Goal: Transaction & Acquisition: Book appointment/travel/reservation

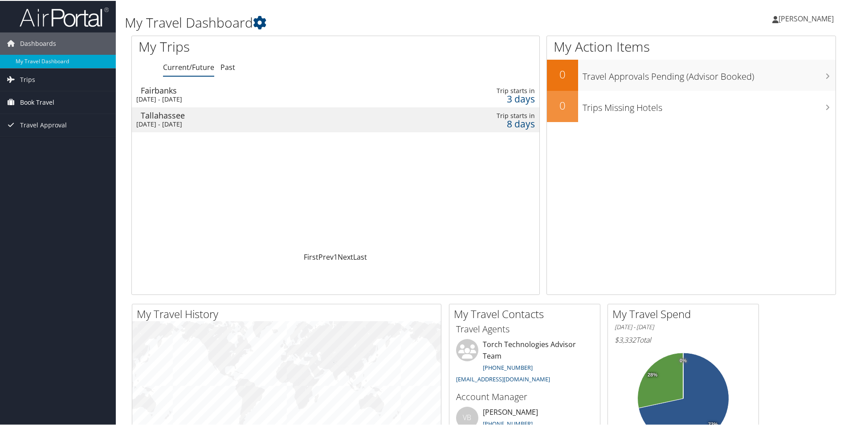
click at [40, 99] on span "Book Travel" at bounding box center [37, 101] width 34 height 22
click at [29, 76] on span "Trips" at bounding box center [27, 79] width 15 height 22
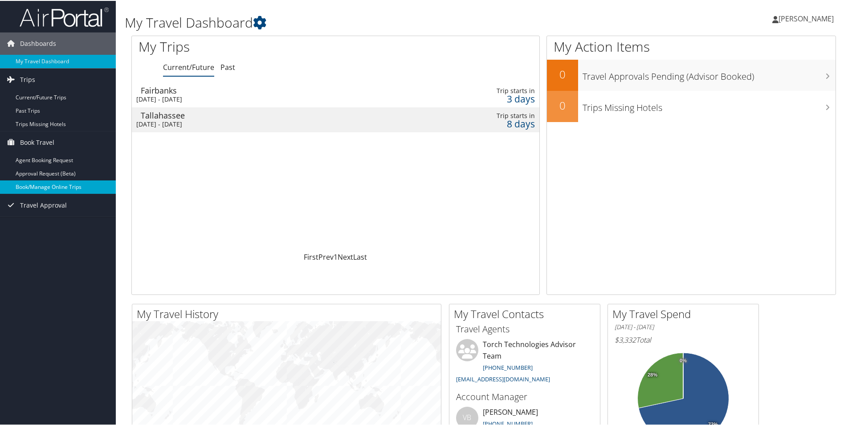
click at [43, 184] on link "Book/Manage Online Trips" at bounding box center [58, 185] width 116 height 13
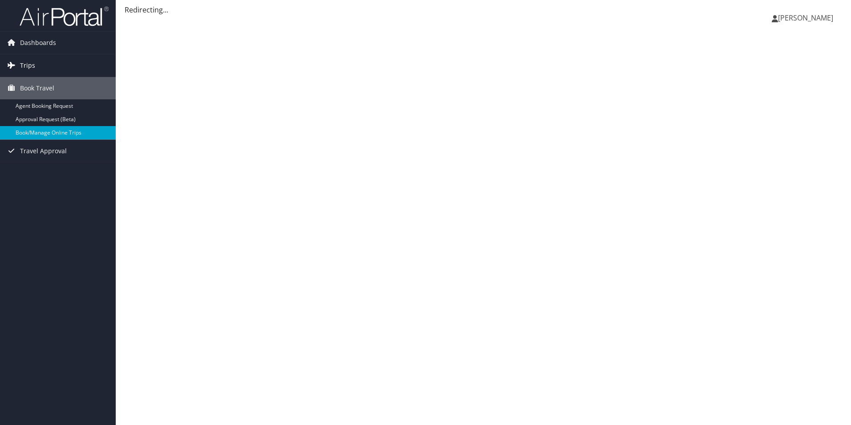
click at [34, 65] on span "Trips" at bounding box center [27, 65] width 15 height 22
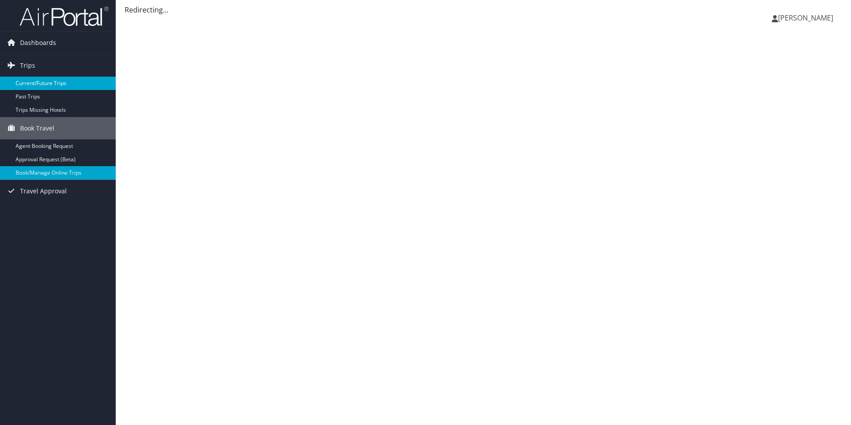
click at [39, 81] on link "Current/Future Trips" at bounding box center [58, 83] width 116 height 13
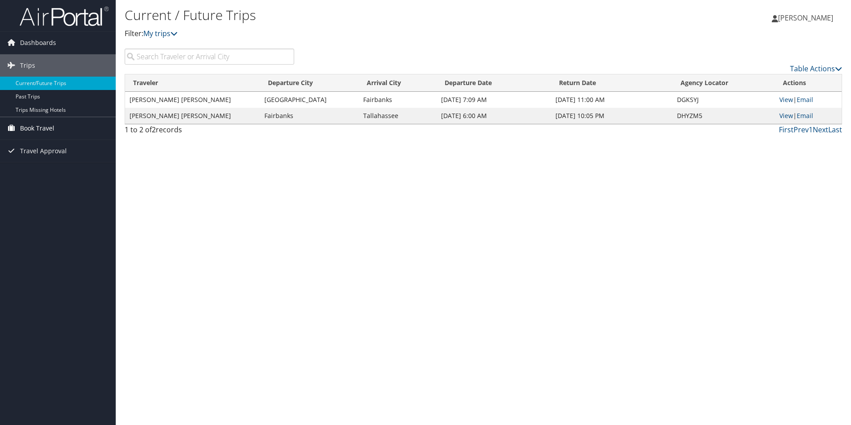
click at [44, 124] on span "Book Travel" at bounding box center [37, 128] width 34 height 22
click at [803, 14] on span "[PERSON_NAME]" at bounding box center [805, 18] width 55 height 10
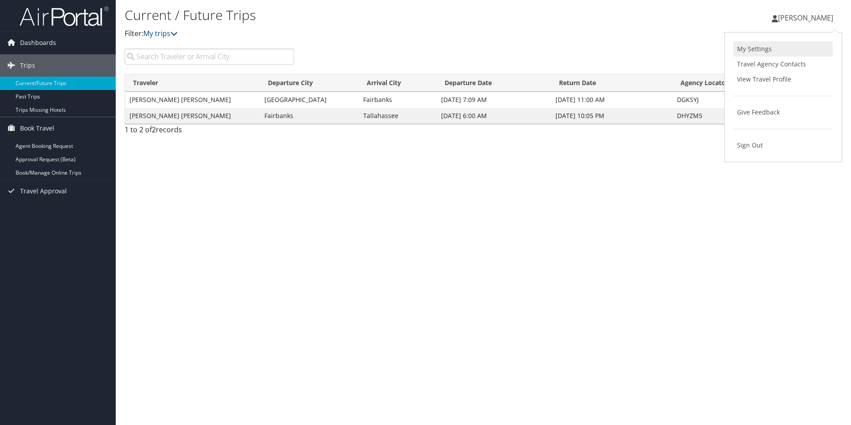
click at [764, 47] on link "My Settings" at bounding box center [783, 48] width 99 height 15
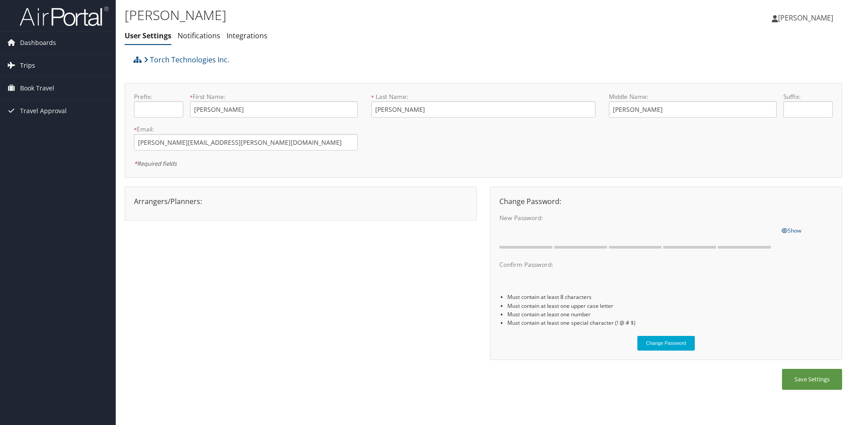
click at [33, 67] on span "Trips" at bounding box center [27, 65] width 15 height 22
click at [39, 130] on span "Book Travel" at bounding box center [37, 128] width 34 height 22
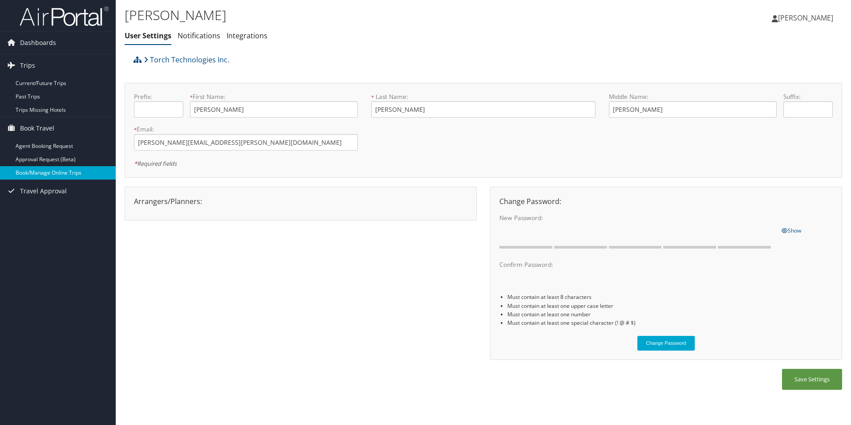
click at [45, 170] on link "Book/Manage Online Trips" at bounding box center [58, 172] width 116 height 13
